Goal: Information Seeking & Learning: Check status

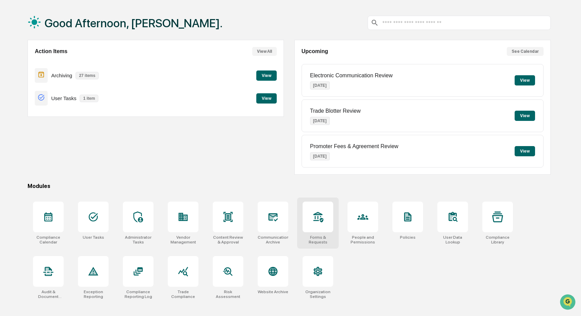
scroll to position [32, 0]
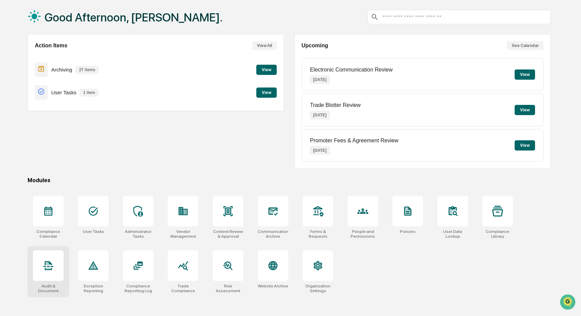
click at [60, 281] on div at bounding box center [48, 265] width 31 height 31
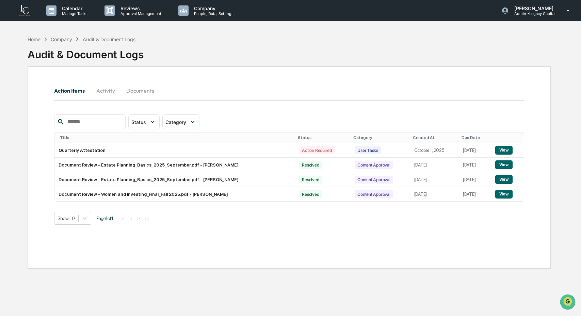
click at [112, 92] on button "Activity" at bounding box center [105, 90] width 31 height 16
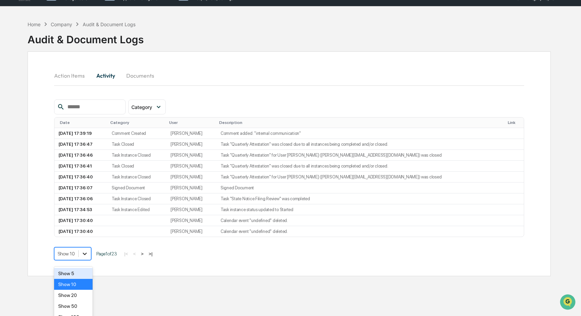
scroll to position [27, 0]
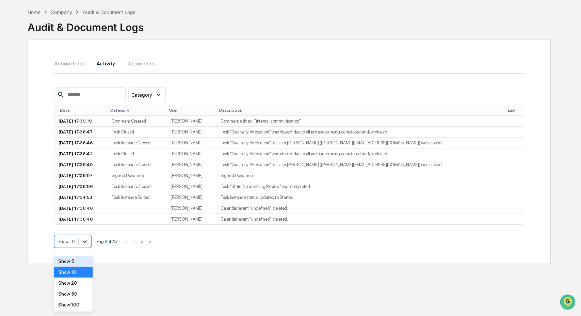
click at [87, 262] on body "Calendar Manage Tasks Reviews Approval Management Company People, Data, Setting…" at bounding box center [290, 147] width 581 height 348
click at [86, 306] on div "Show 100" at bounding box center [73, 304] width 38 height 11
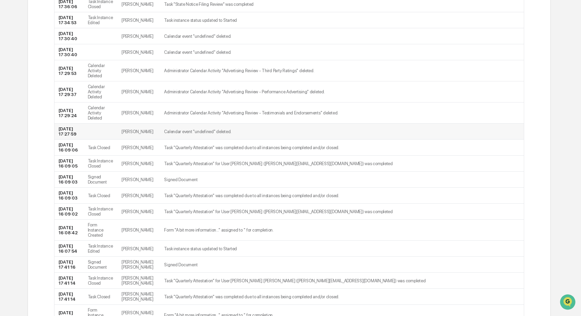
scroll to position [246, 0]
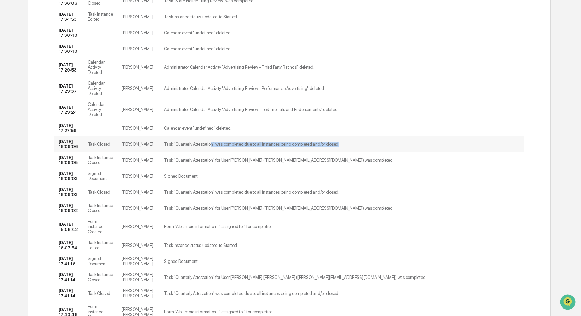
drag, startPoint x: 204, startPoint y: 218, endPoint x: 201, endPoint y: 224, distance: 5.9
click at [201, 152] on td "Task "Quarterly Attestation" was completed due to all instances being completed…" at bounding box center [333, 144] width 347 height 16
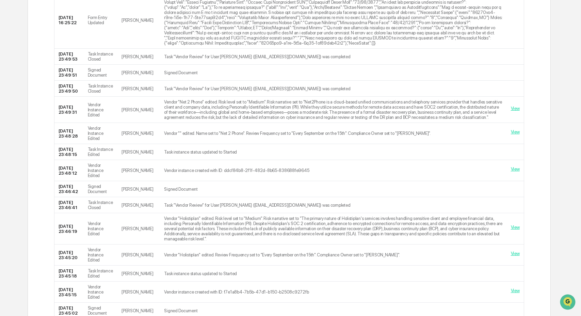
scroll to position [1412, 0]
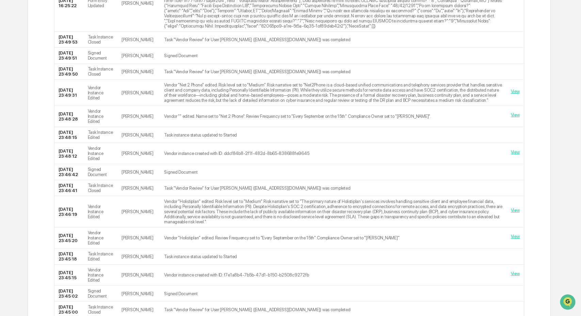
drag, startPoint x: 190, startPoint y: 210, endPoint x: 193, endPoint y: 209, distance: 3.4
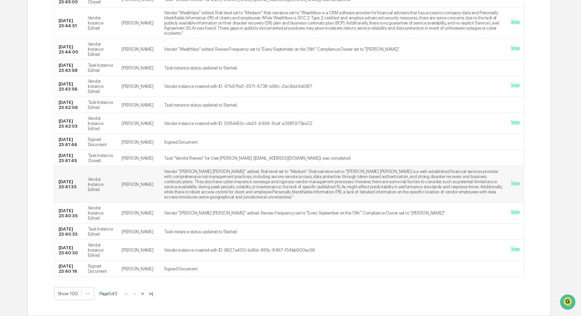
scroll to position [2181, 0]
click at [146, 297] on button ">" at bounding box center [142, 294] width 7 height 6
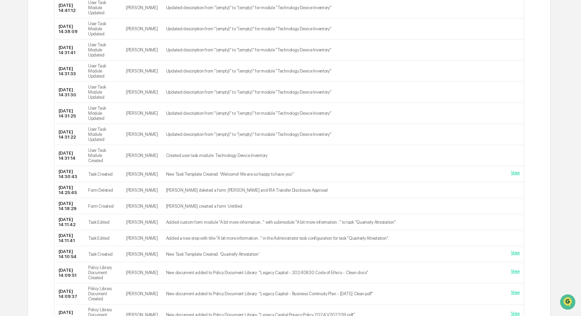
scroll to position [1384, 0]
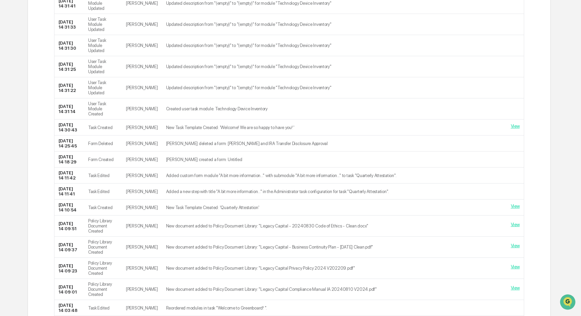
drag, startPoint x: 73, startPoint y: 109, endPoint x: 76, endPoint y: 116, distance: 8.0
drag, startPoint x: 88, startPoint y: 111, endPoint x: 106, endPoint y: 143, distance: 37.2
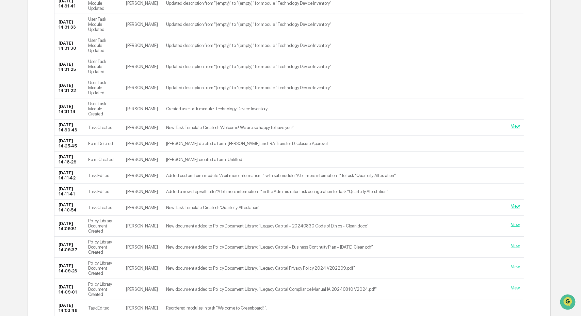
drag, startPoint x: 256, startPoint y: 135, endPoint x: 212, endPoint y: 134, distance: 44.3
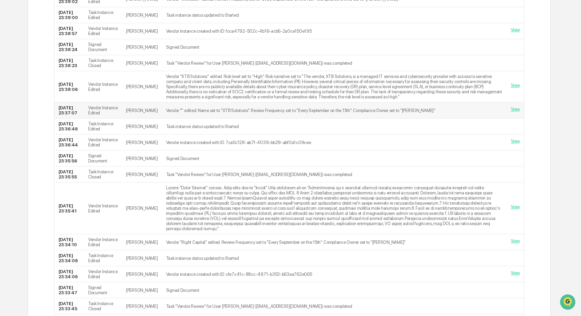
scroll to position [0, 0]
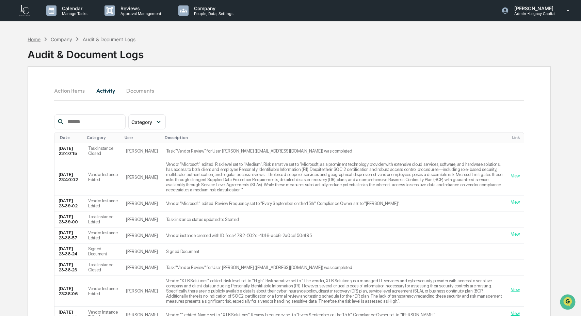
click at [35, 40] on div "Home" at bounding box center [34, 39] width 13 height 6
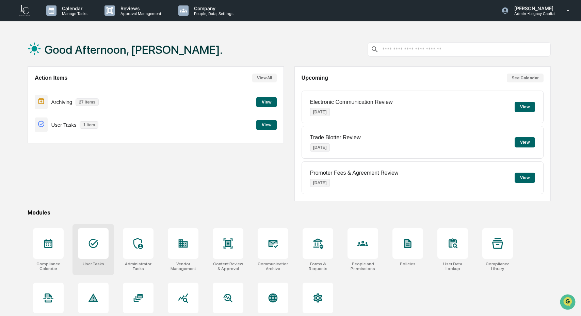
click at [108, 250] on div at bounding box center [93, 243] width 31 height 31
